Goal: Task Accomplishment & Management: Complete application form

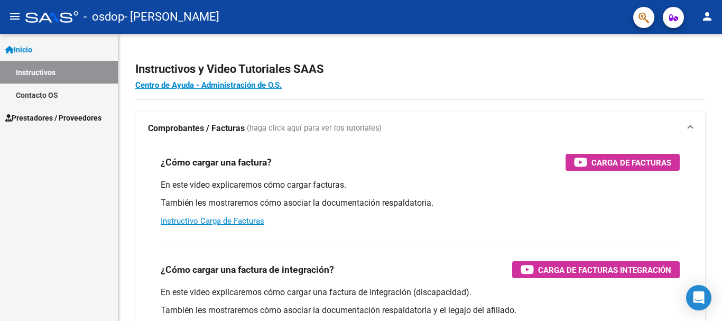
click at [45, 46] on link "Inicio" at bounding box center [59, 49] width 118 height 23
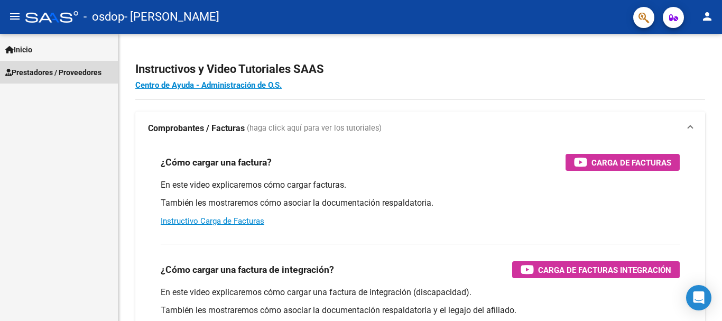
click at [58, 70] on span "Prestadores / Proveedores" at bounding box center [53, 73] width 96 height 12
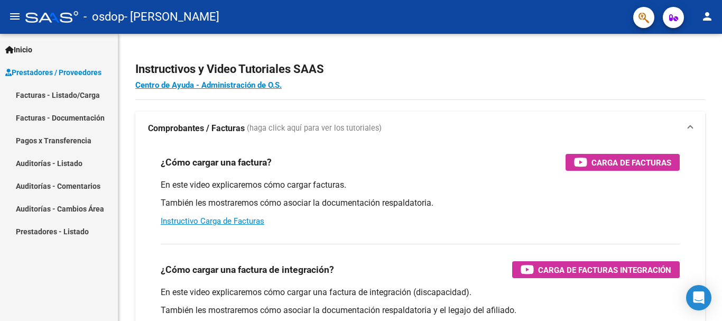
click at [68, 95] on link "Facturas - Listado/Carga" at bounding box center [59, 94] width 118 height 23
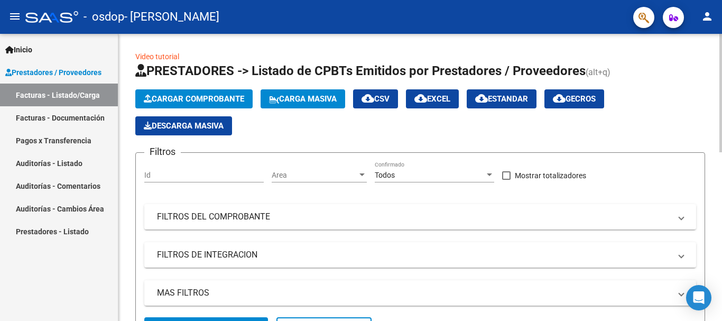
click at [189, 95] on span "Cargar Comprobante" at bounding box center [194, 99] width 100 height 10
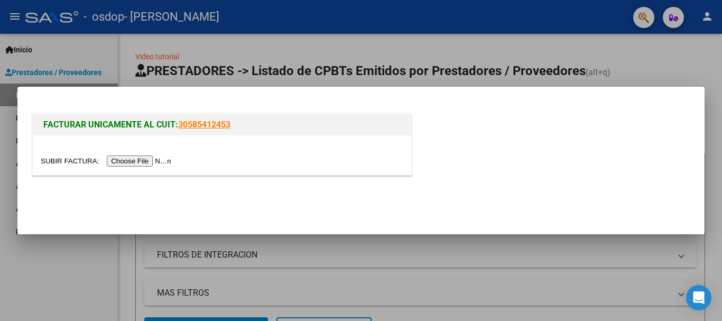
click at [158, 163] on input "file" at bounding box center [108, 160] width 134 height 11
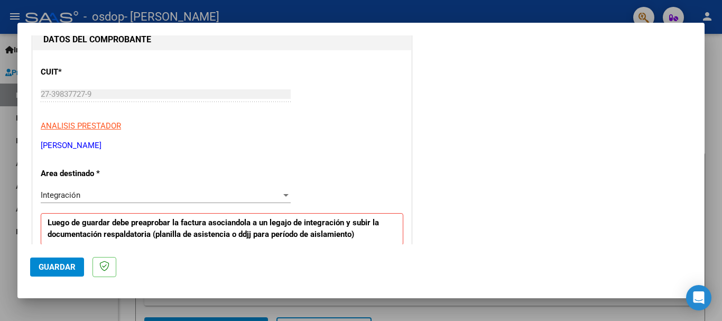
scroll to position [128, 0]
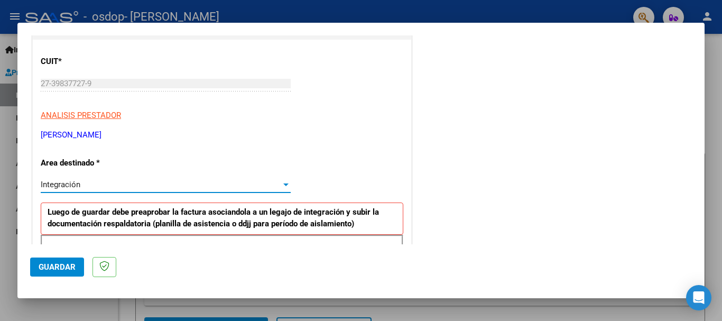
click at [282, 180] on div at bounding box center [286, 184] width 10 height 8
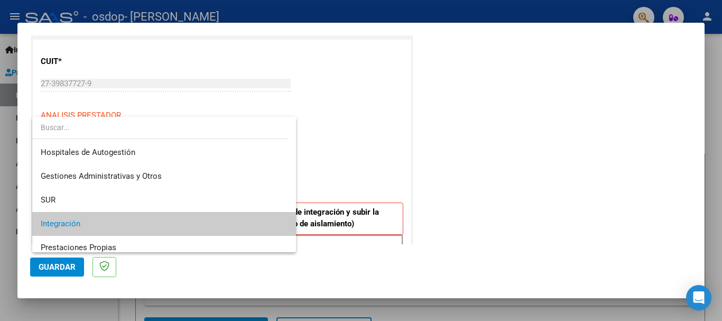
scroll to position [40, 0]
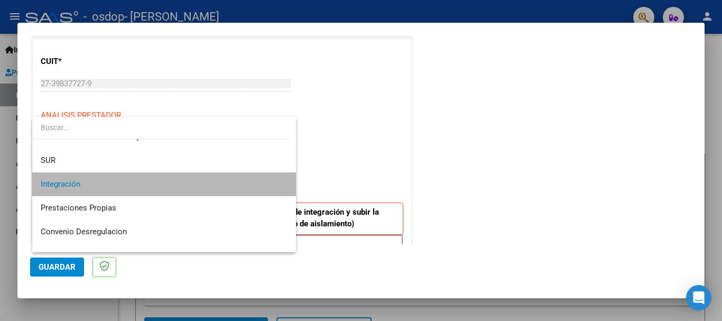
click at [188, 189] on span "Integración" at bounding box center [164, 184] width 247 height 24
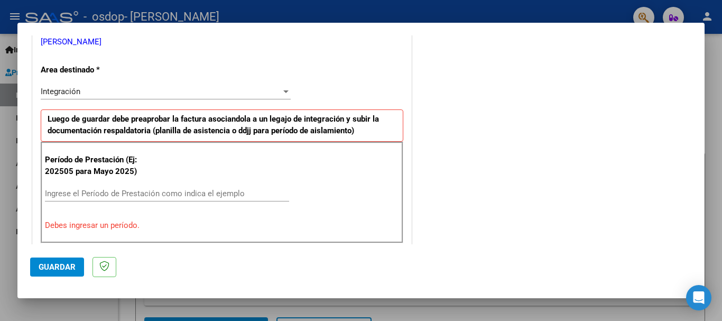
scroll to position [226, 0]
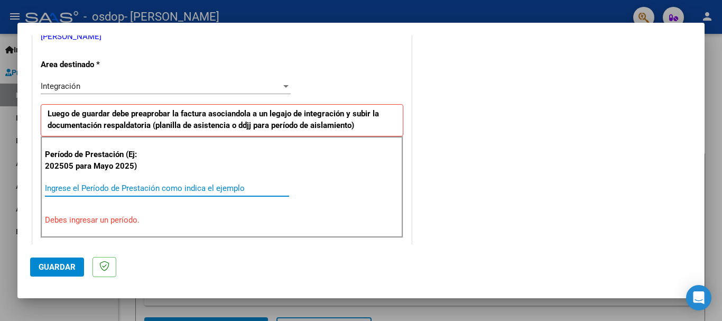
click at [211, 188] on input "Ingrese el Período de Prestación como indica el ejemplo" at bounding box center [167, 188] width 244 height 10
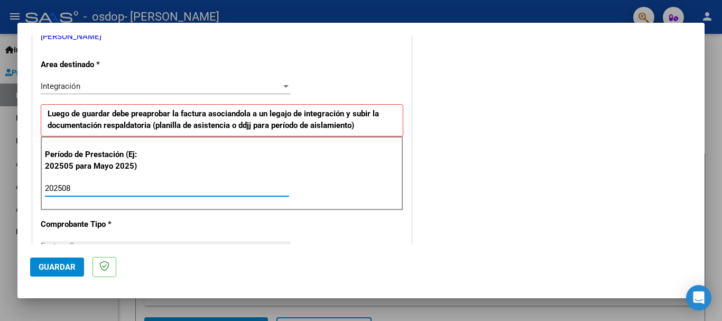
type input "202508"
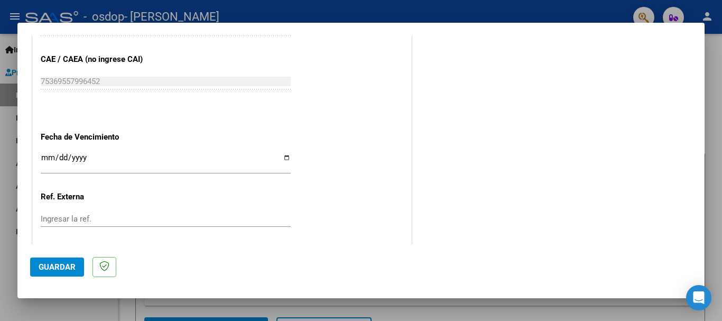
scroll to position [721, 0]
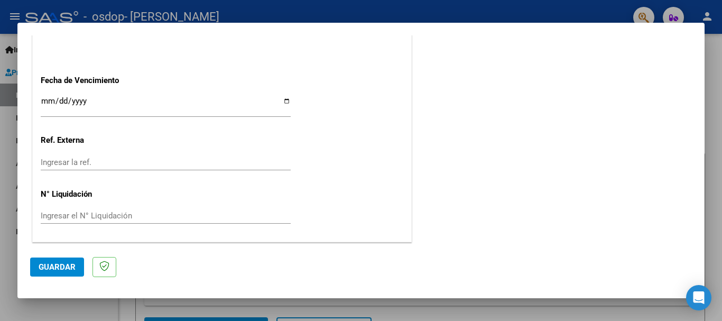
click at [52, 263] on span "Guardar" at bounding box center [57, 267] width 37 height 10
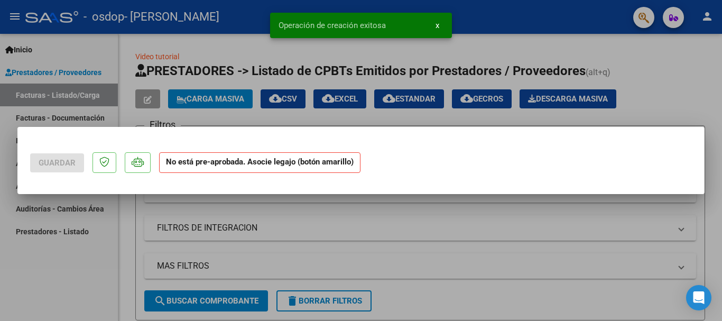
scroll to position [0, 0]
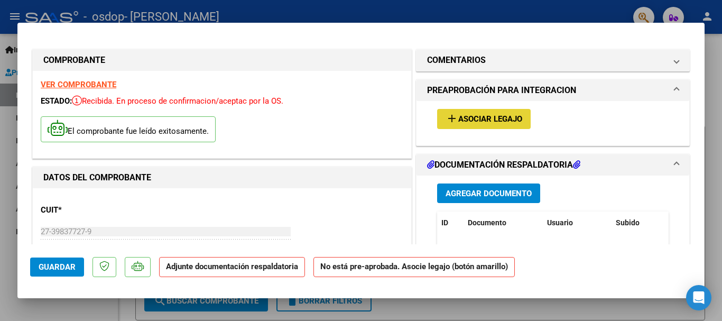
click at [482, 120] on span "Asociar Legajo" at bounding box center [490, 120] width 64 height 10
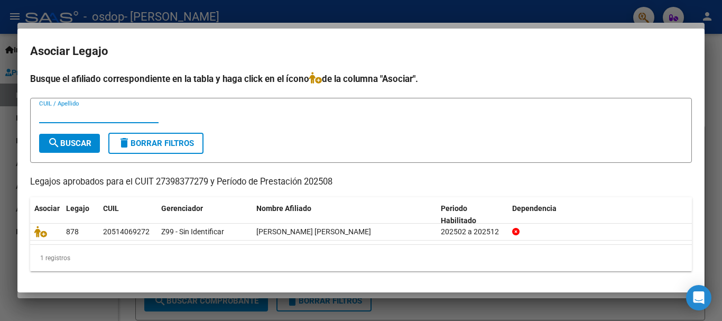
click at [434, 179] on p "Legajos aprobados para el CUIT 27398377279 y Período de Prestación 202508" at bounding box center [360, 181] width 661 height 13
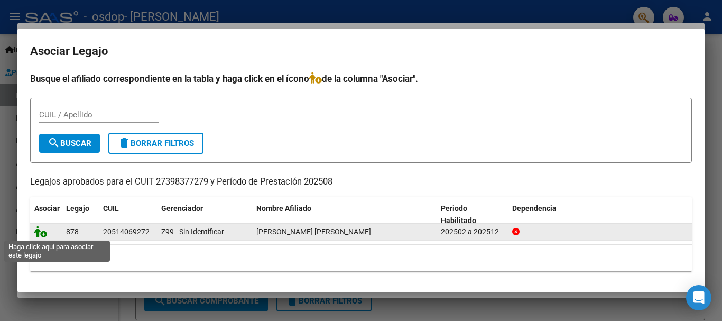
click at [40, 232] on icon at bounding box center [40, 232] width 13 height 12
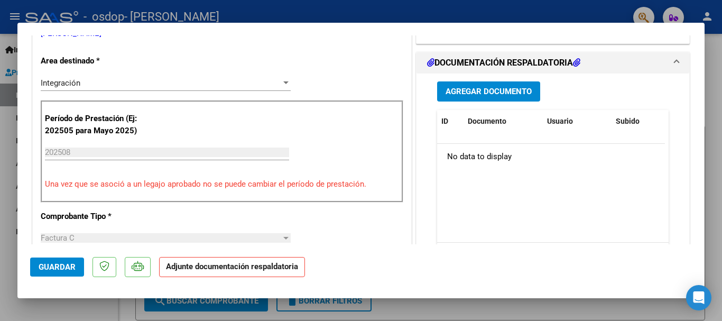
scroll to position [245, 0]
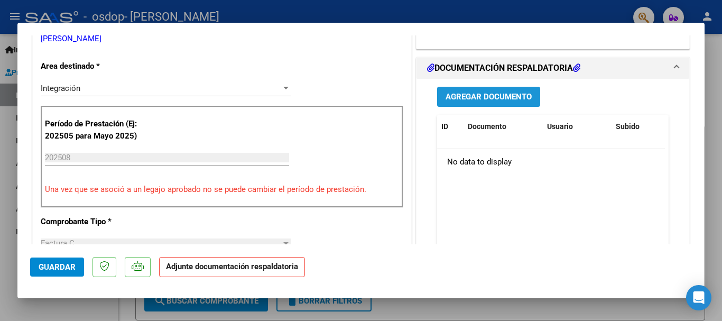
click at [490, 102] on button "Agregar Documento" at bounding box center [488, 97] width 103 height 20
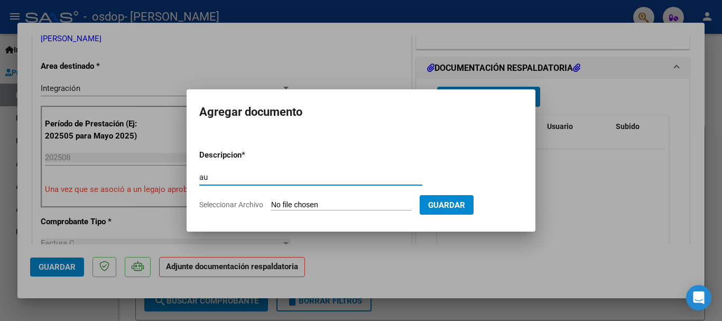
type input "a"
type input "U"
type input "AUTORIZACION"
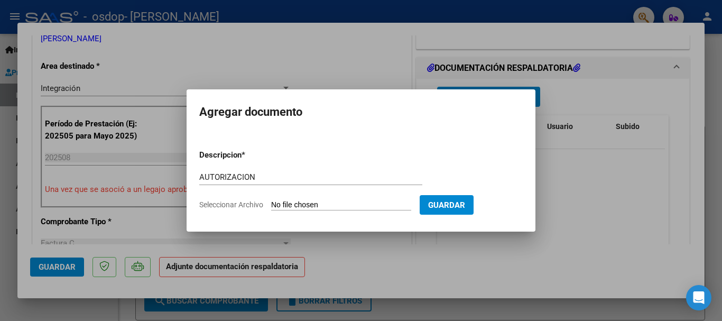
click at [237, 204] on span "Seleccionar Archivo" at bounding box center [231, 204] width 64 height 8
click at [271, 204] on input "Seleccionar Archivo" at bounding box center [341, 205] width 140 height 10
type input "C:\fakepath\AUTORIZACION 2025 [PERSON_NAME].pdf"
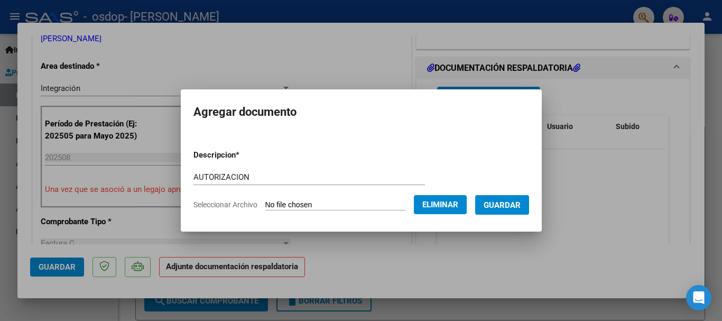
click at [637, 151] on div at bounding box center [361, 160] width 722 height 321
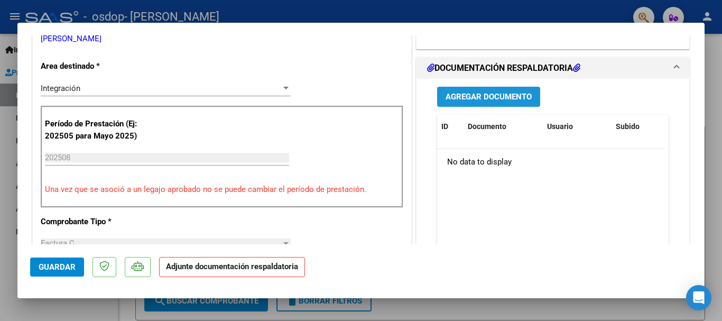
click at [487, 100] on span "Agregar Documento" at bounding box center [488, 97] width 86 height 10
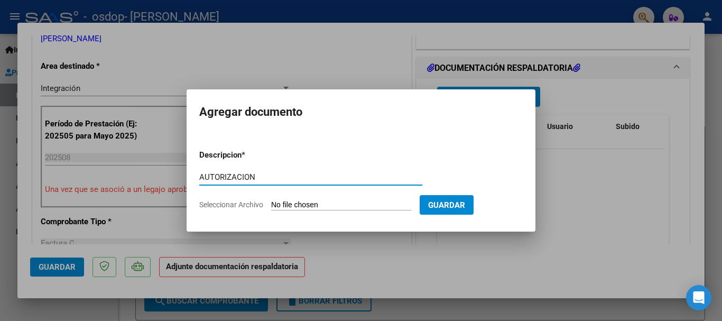
type input "AUTORIZACION"
click at [240, 209] on app-file-uploader "Seleccionar Archivo" at bounding box center [309, 205] width 220 height 10
click at [249, 206] on span "Seleccionar Archivo" at bounding box center [231, 204] width 64 height 8
click at [271, 206] on input "Seleccionar Archivo" at bounding box center [341, 205] width 140 height 10
type input "C:\fakepath\AUTORIZACION 2025 [PERSON_NAME].pdf"
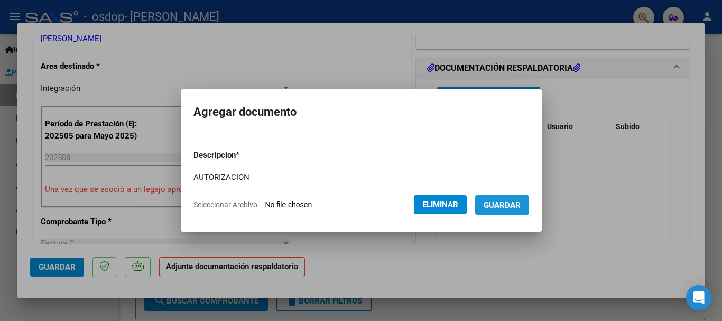
click at [507, 201] on span "Guardar" at bounding box center [501, 205] width 37 height 10
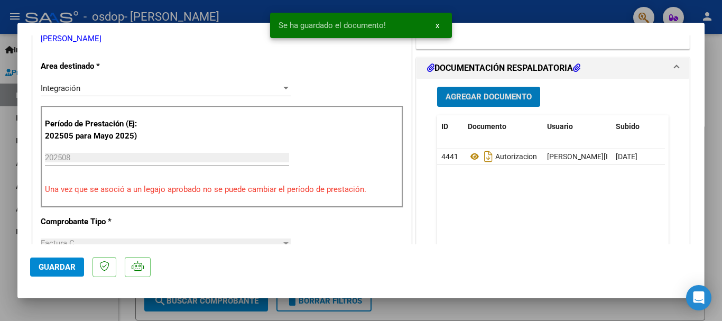
click at [507, 101] on span "Agregar Documento" at bounding box center [488, 97] width 86 height 10
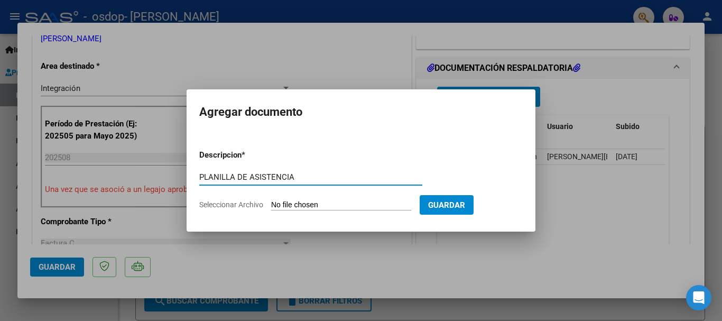
type input "PLANILLA DE ASISTENCIA"
click at [235, 203] on span "Seleccionar Archivo" at bounding box center [231, 204] width 64 height 8
click at [271, 203] on input "Seleccionar Archivo" at bounding box center [341, 205] width 140 height 10
click at [257, 202] on span "Seleccionar Archivo" at bounding box center [231, 204] width 64 height 8
click at [271, 202] on input "Seleccionar Archivo" at bounding box center [341, 205] width 140 height 10
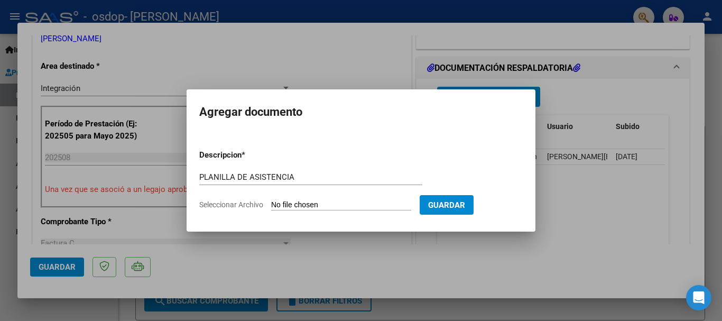
type input "C:\fakepath\ASISTENCIA [DATE]- [PERSON_NAME].pdf"
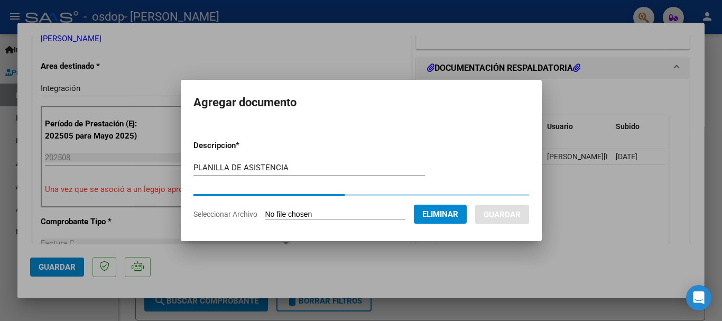
click at [497, 152] on form "Descripcion * PLANILLA DE ASISTENCIA Escriba aquí una descripcion Seleccionar A…" at bounding box center [360, 180] width 335 height 96
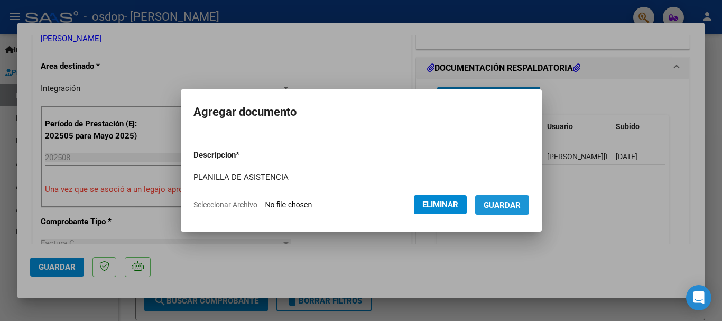
click at [506, 208] on span "Guardar" at bounding box center [501, 205] width 37 height 10
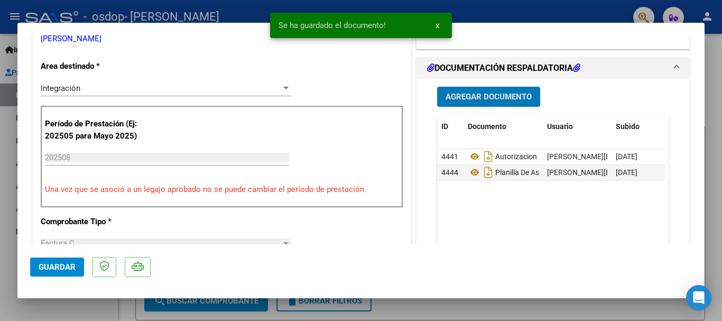
click at [498, 229] on datatable-body "4441 Autorizacion [PERSON_NAME][EMAIL_ADDRESS][DOMAIN_NAME] - . [PERSON_NAME] […" at bounding box center [551, 198] width 228 height 98
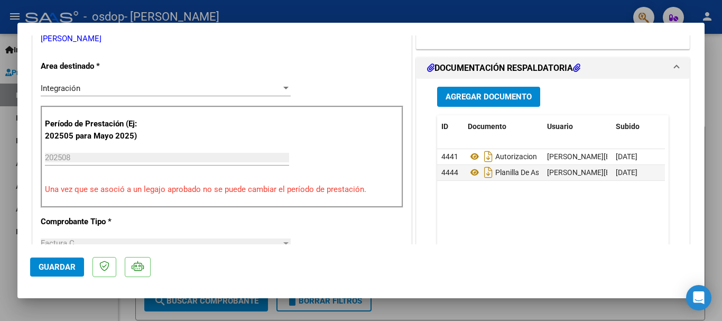
click at [51, 267] on span "Guardar" at bounding box center [57, 267] width 37 height 10
click at [62, 263] on span "Guardar" at bounding box center [57, 267] width 37 height 10
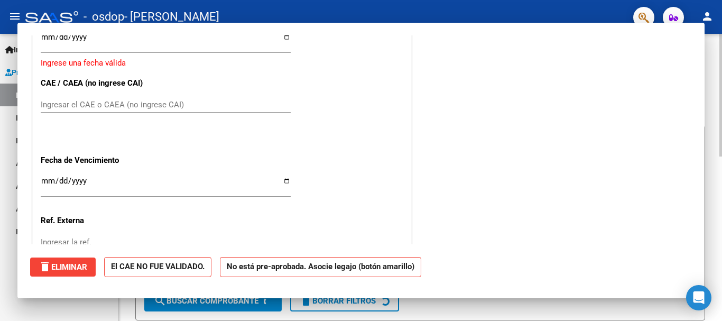
scroll to position [0, 0]
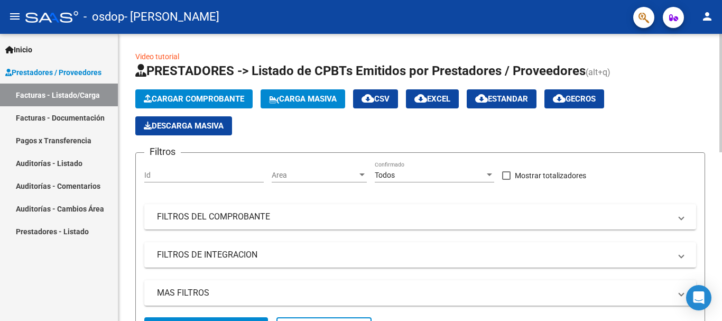
click at [281, 141] on app-list-header "PRESTADORES -> Listado de CPBTs Emitidos por Prestadores / Proveedores (alt+q) …" at bounding box center [419, 204] width 569 height 285
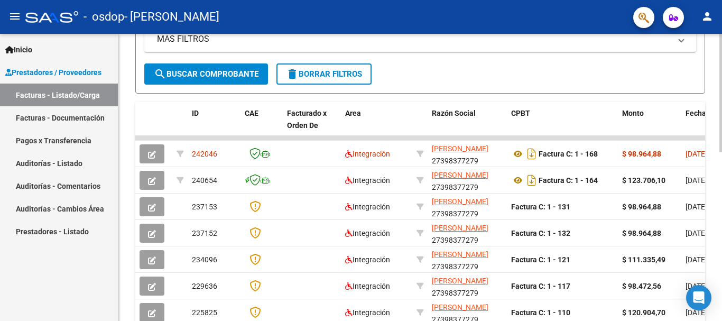
scroll to position [275, 0]
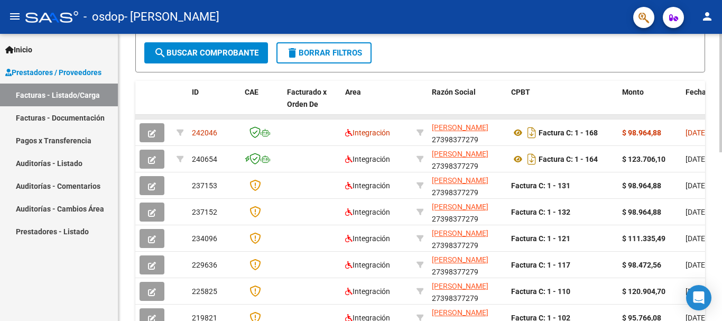
drag, startPoint x: 668, startPoint y: 106, endPoint x: 533, endPoint y: 117, distance: 135.7
click at [533, 117] on div "ID CAE Facturado x Orden De Area Razón Social CPBT Monto Fecha Cpbt Días desde …" at bounding box center [419, 247] width 569 height 333
click at [514, 76] on div "Video tutorial PRESTADORES -> Listado de CPBTs Emitidos por Prestadores / Prove…" at bounding box center [419, 95] width 569 height 638
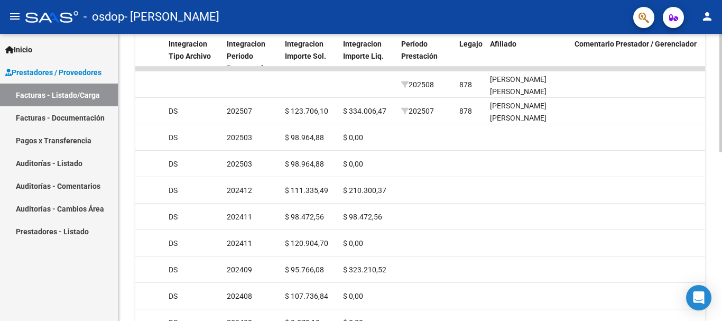
scroll to position [322, 0]
click at [713, 176] on div at bounding box center [720, 228] width 3 height 118
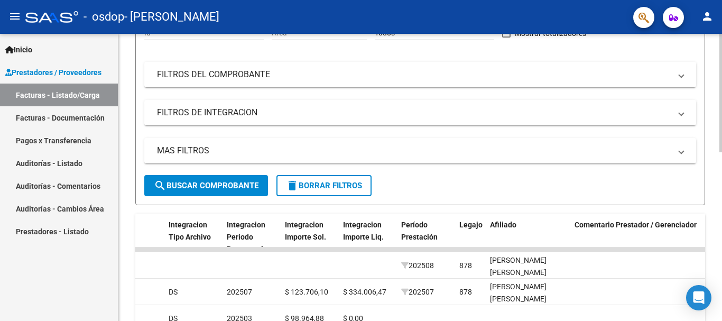
click at [713, 98] on div at bounding box center [720, 153] width 3 height 118
